Goal: Download file/media

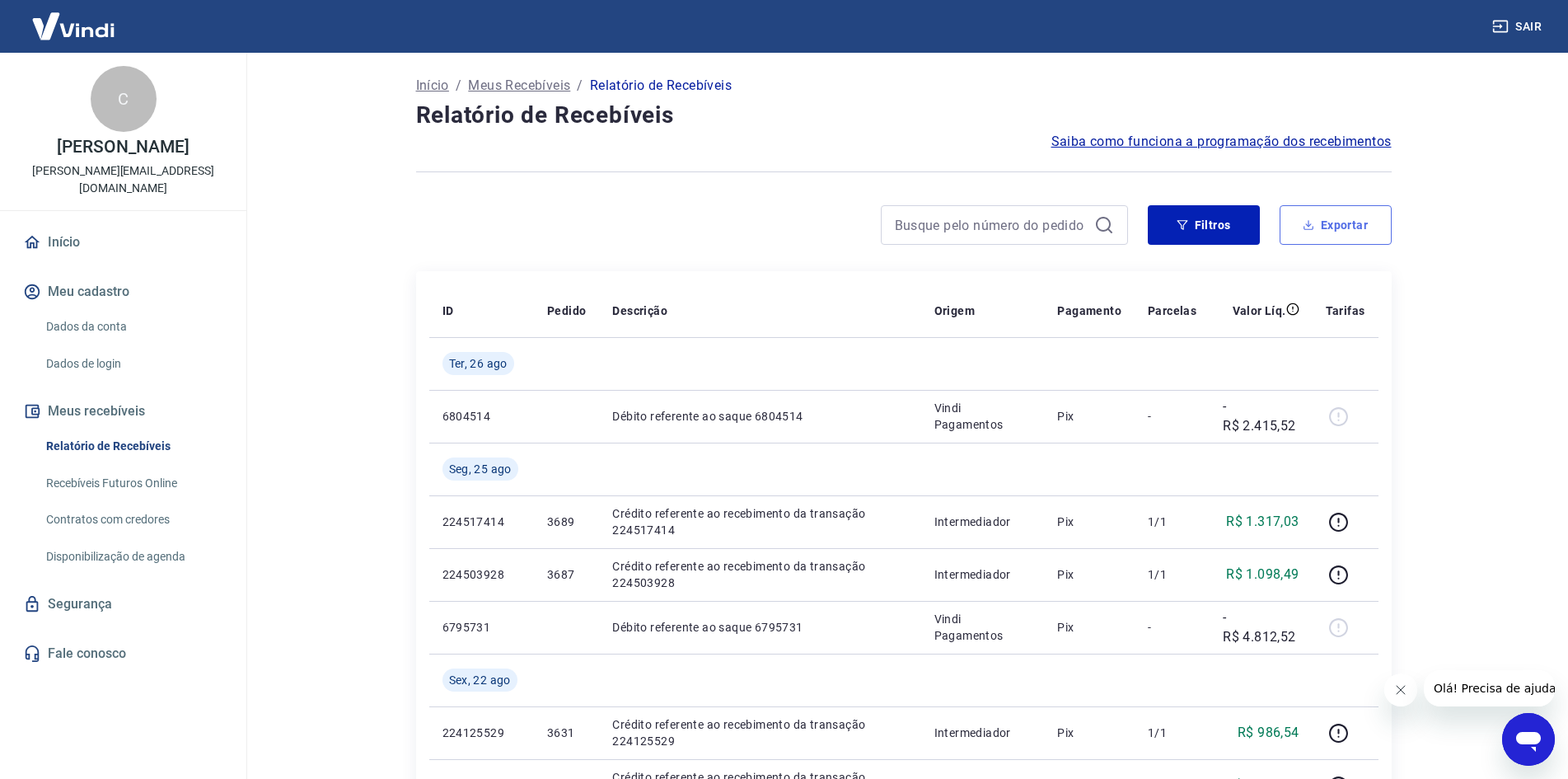
click at [1356, 218] on button "Exportar" at bounding box center [1335, 225] width 112 height 40
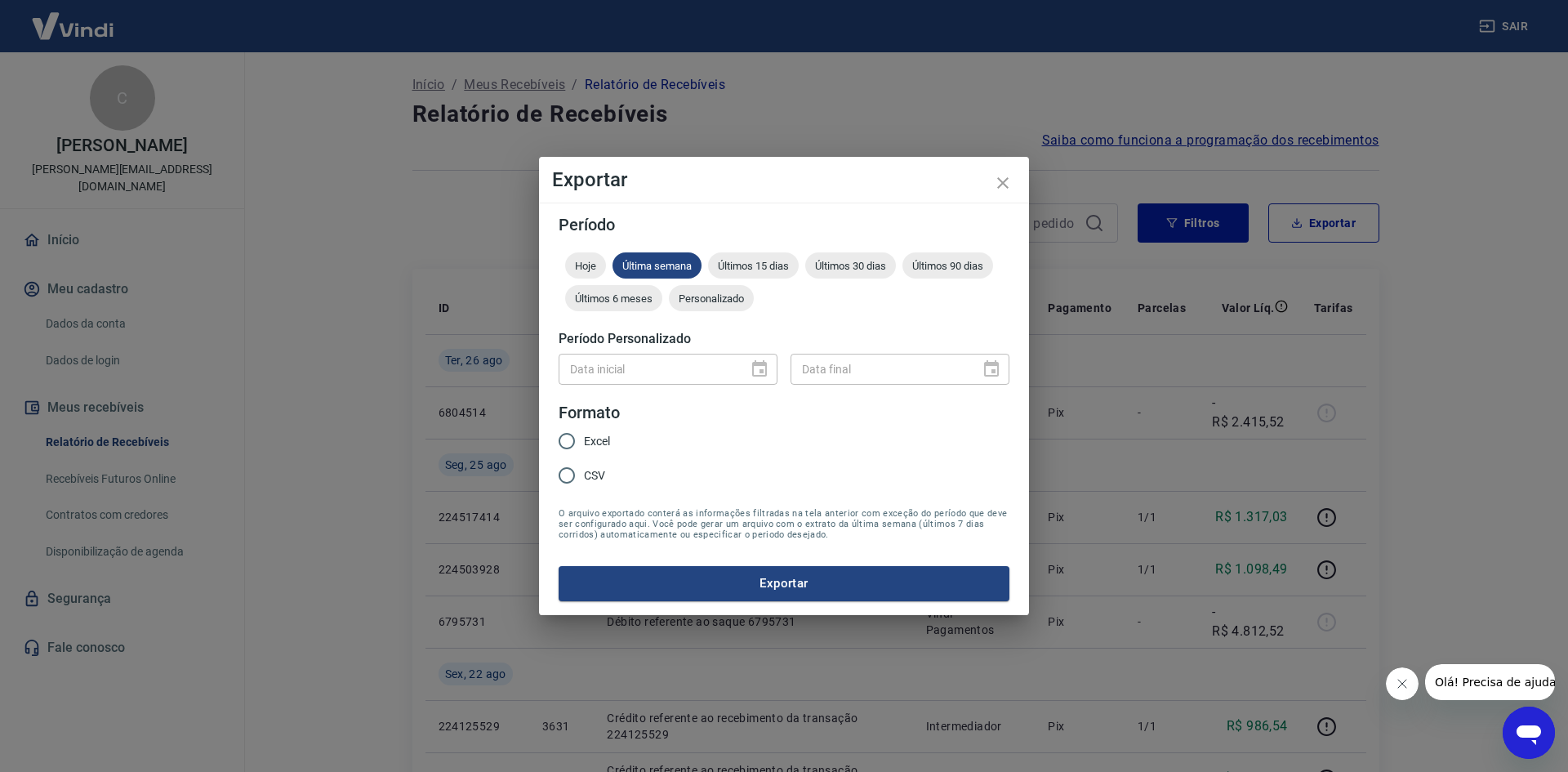
click at [594, 442] on span "Excel" at bounding box center [596, 442] width 26 height 18
click at [584, 442] on input "Excel" at bounding box center [566, 441] width 34 height 34
radio input "true"
click at [750, 304] on span "Personalizado" at bounding box center [711, 299] width 85 height 13
click at [763, 370] on icon "Choose date" at bounding box center [759, 368] width 15 height 17
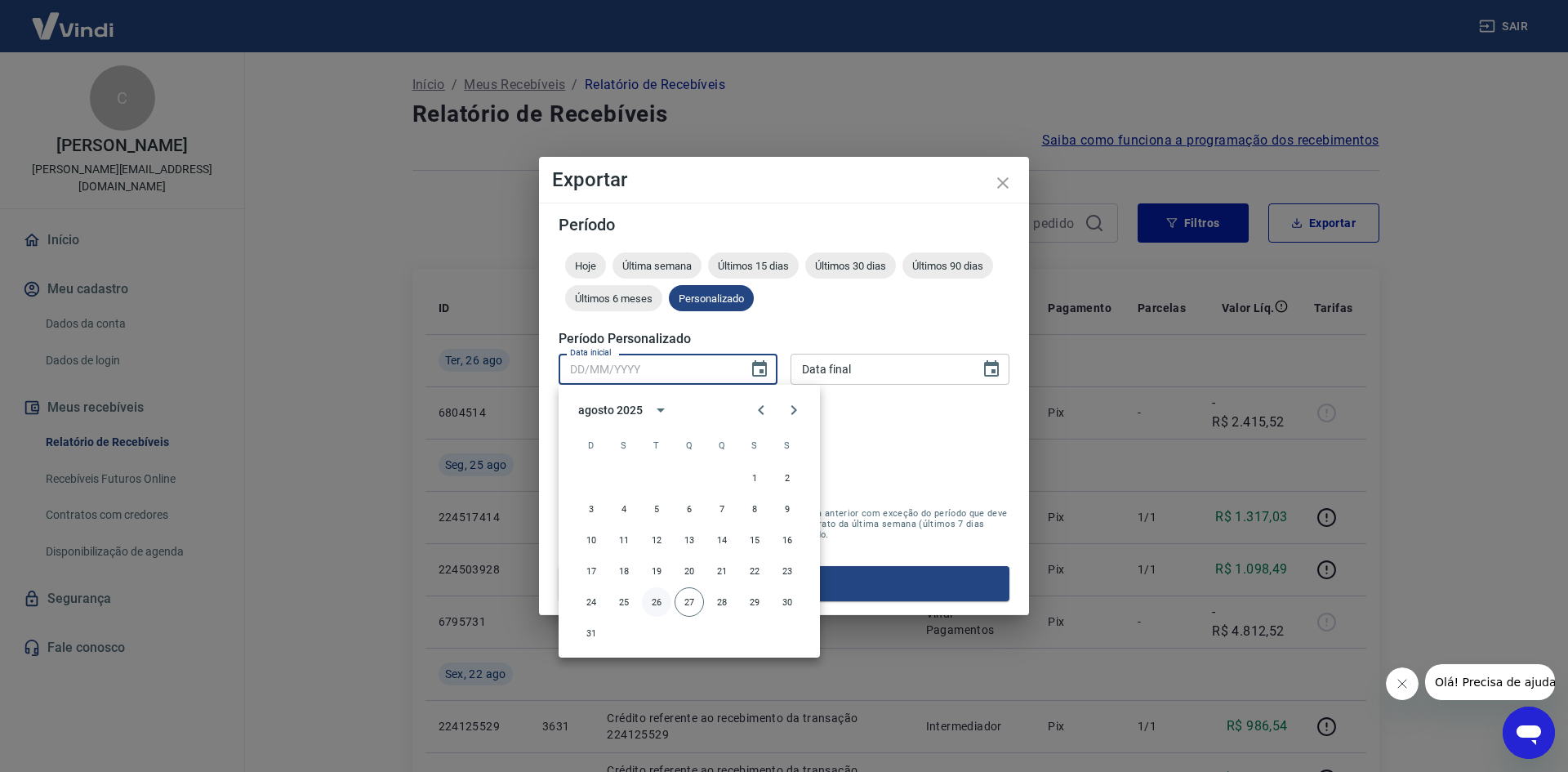
click at [655, 603] on button "26" at bounding box center [656, 603] width 29 height 29
type input "[DATE]"
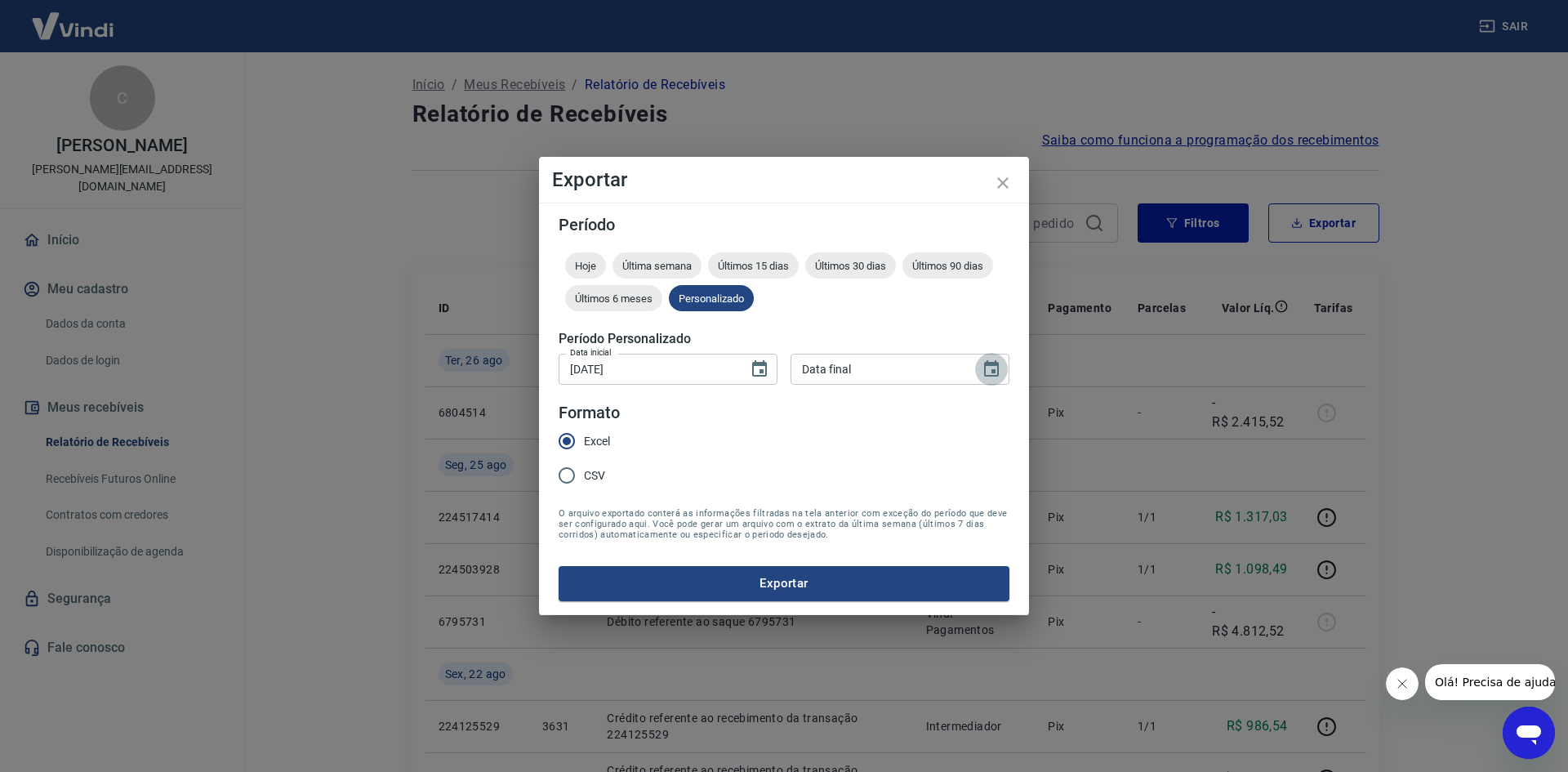
click at [994, 370] on icon "Choose date" at bounding box center [991, 368] width 15 height 17
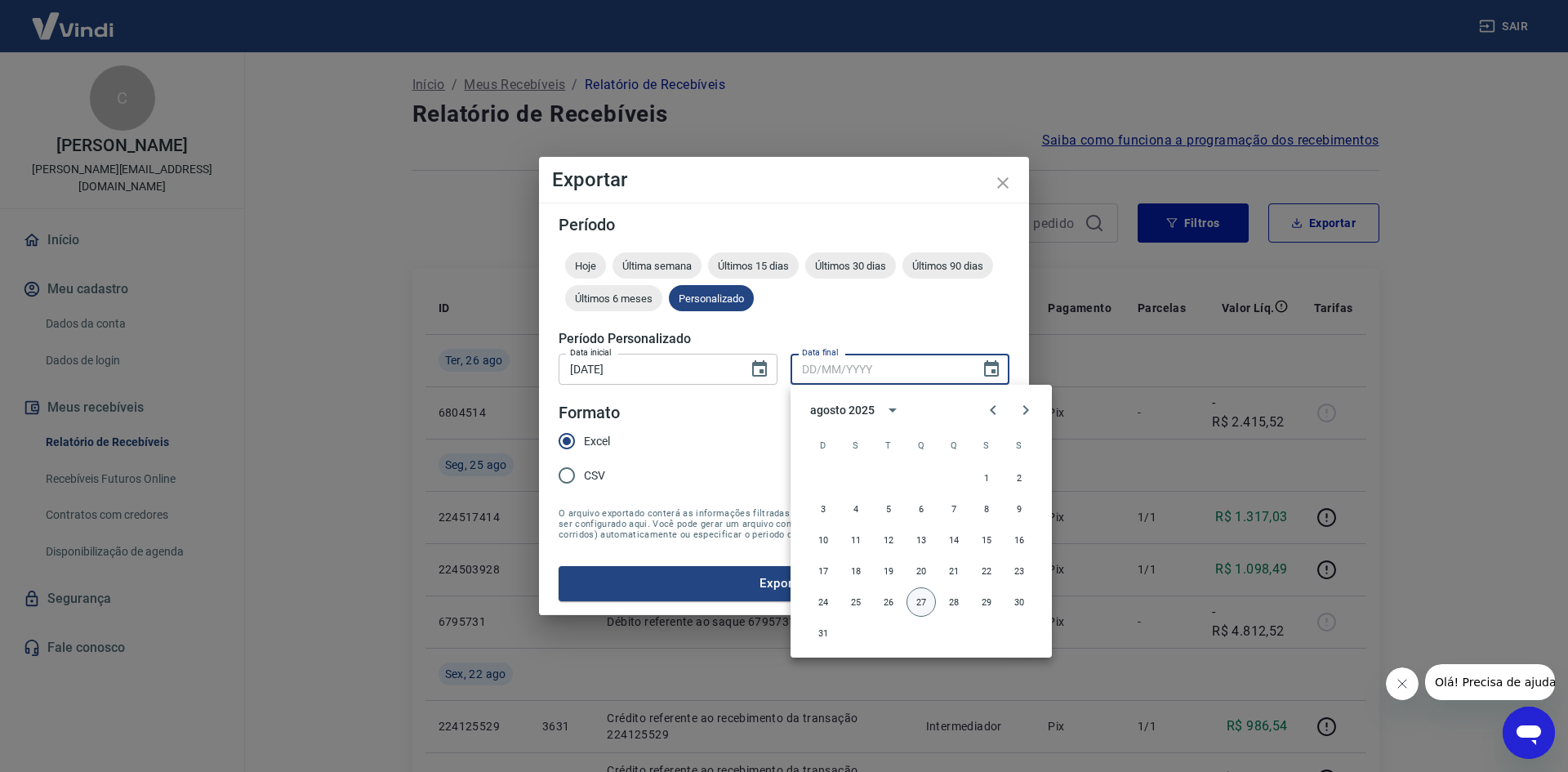
click at [929, 601] on button "27" at bounding box center [922, 603] width 29 height 29
type input "[DATE]"
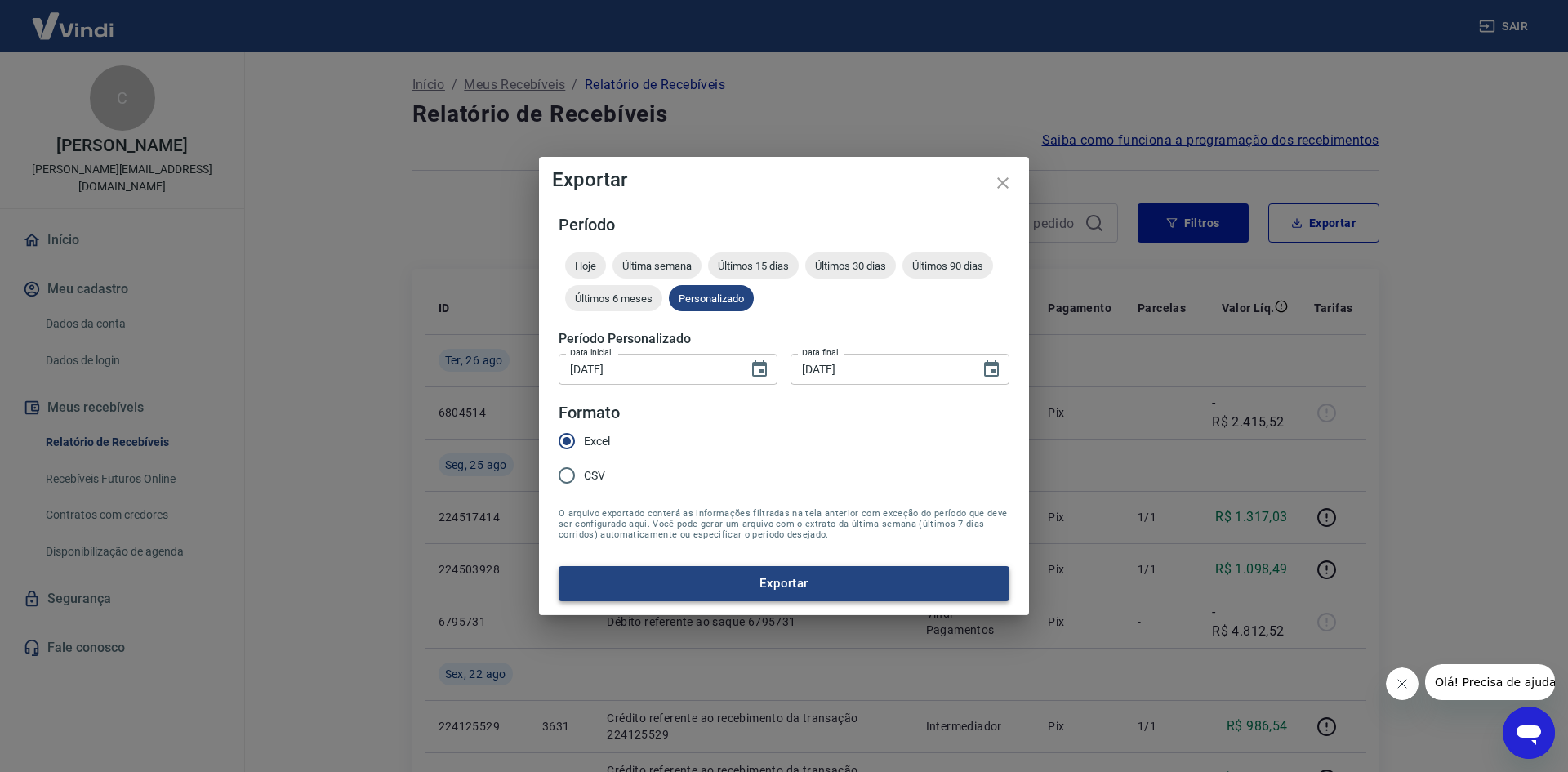
click at [772, 587] on button "Exportar" at bounding box center [784, 583] width 451 height 34
